Goal: Check status: Check status

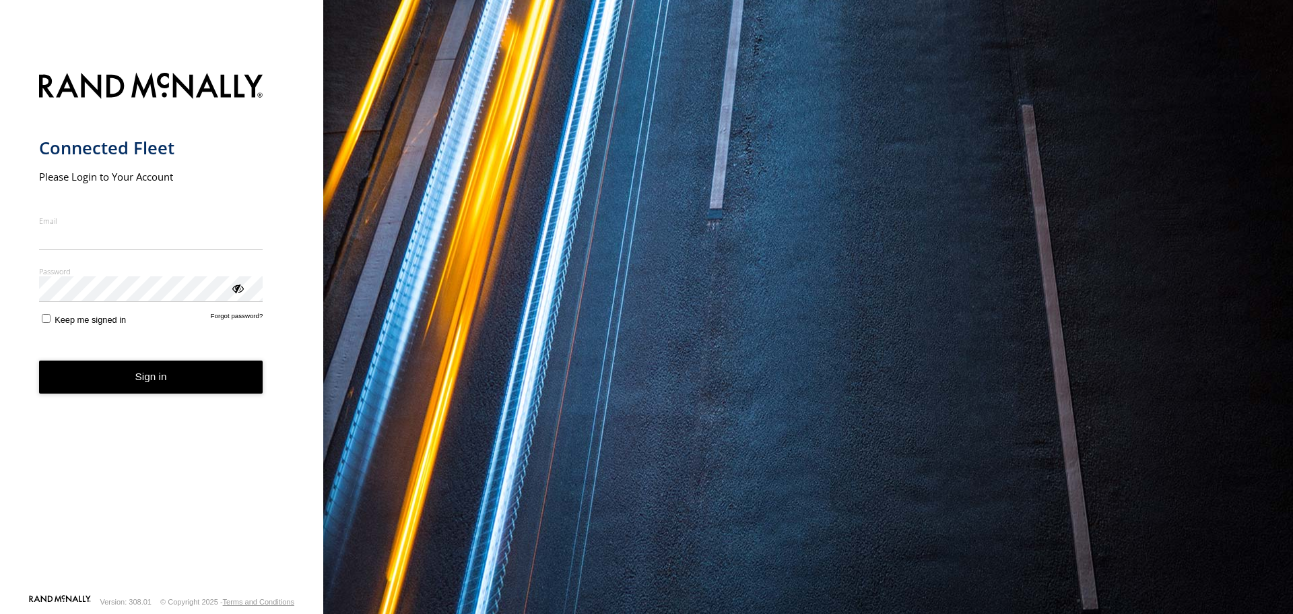
click at [228, 242] on input "Email" at bounding box center [151, 238] width 224 height 24
click at [263, 237] on nordpass-icon "main" at bounding box center [263, 237] width 0 height 11
click at [263, 240] on nordpass-icon "main" at bounding box center [263, 237] width 0 height 11
click at [0, 613] on nordpass-autofill-portal at bounding box center [0, 614] width 0 height 0
type input "**********"
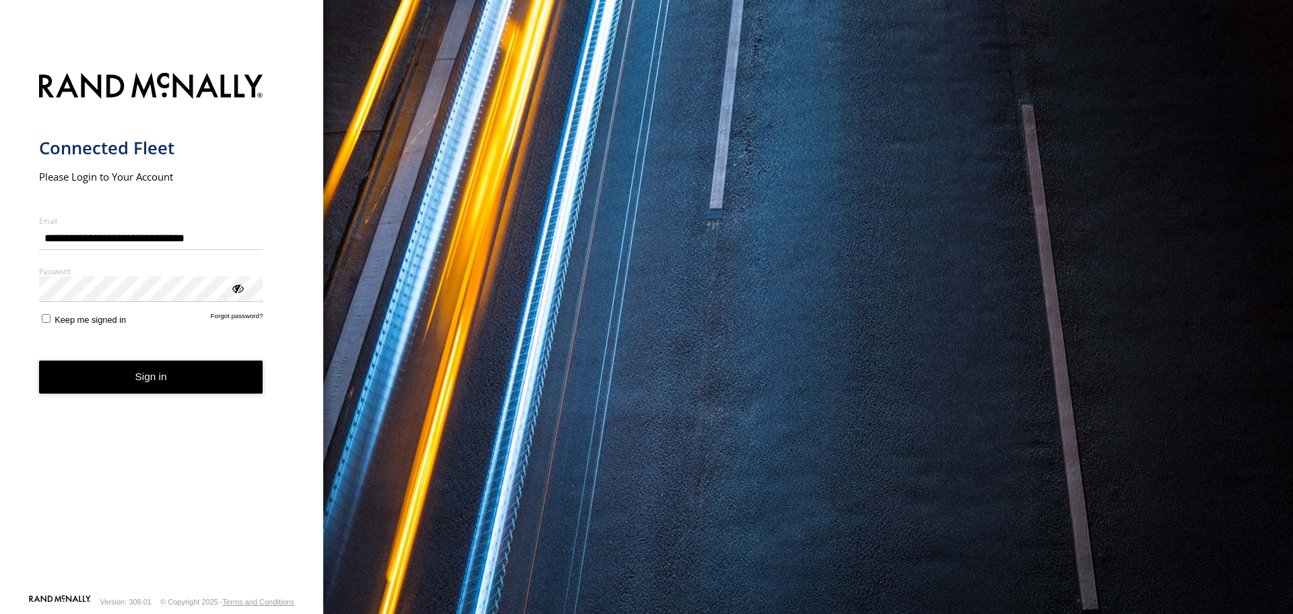
click at [155, 377] on button "Sign in" at bounding box center [151, 376] width 224 height 33
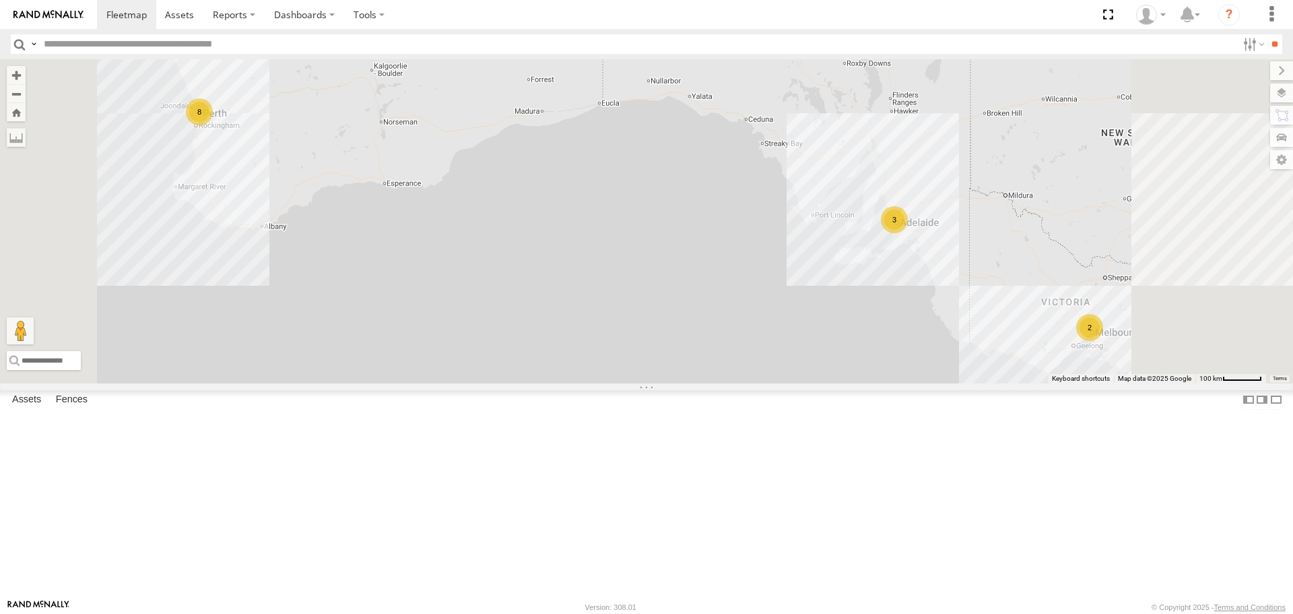
scroll to position [59, 0]
click at [0, 0] on link at bounding box center [0, 0] width 0 height 0
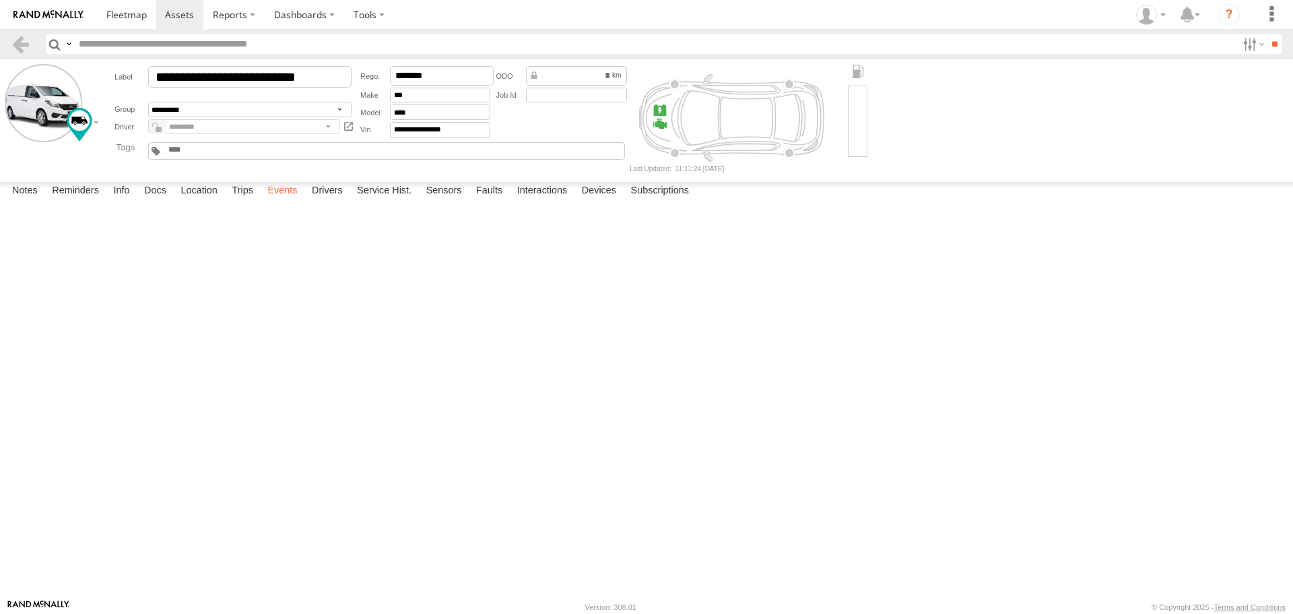
click at [281, 201] on label "Events" at bounding box center [282, 191] width 43 height 19
click at [240, 201] on label "Trips" at bounding box center [242, 191] width 35 height 19
